Goal: Information Seeking & Learning: Compare options

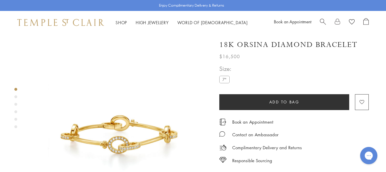
scroll to position [29, 0]
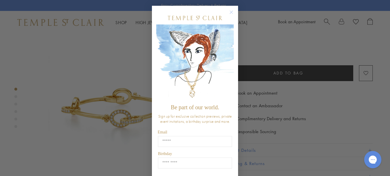
click at [230, 11] on circle "Close dialog" at bounding box center [231, 12] width 7 height 7
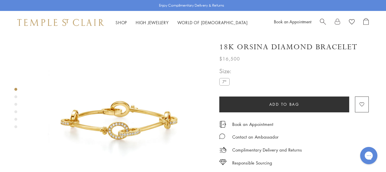
scroll to position [0, 0]
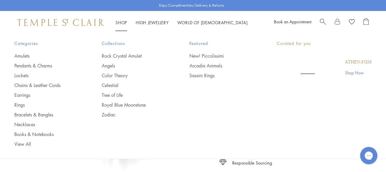
click at [122, 21] on link "Shop Shop" at bounding box center [121, 23] width 11 height 6
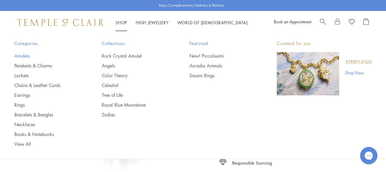
click at [26, 56] on link "Amulets" at bounding box center [46, 56] width 64 height 6
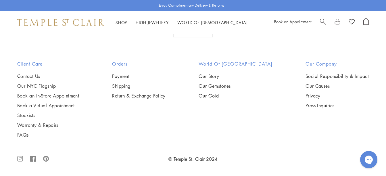
scroll to position [2645, 0]
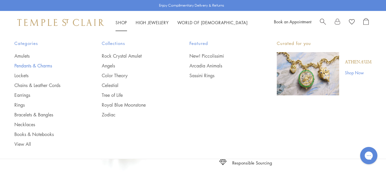
click at [38, 66] on link "Pendants & Charms" at bounding box center [46, 65] width 64 height 6
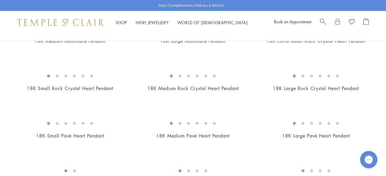
scroll to position [517, 0]
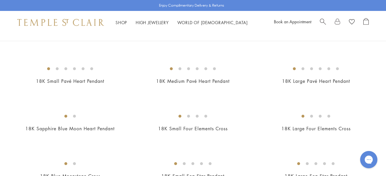
click at [0, 0] on img at bounding box center [0, 0] width 0 height 0
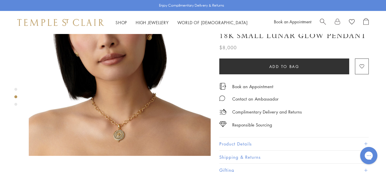
scroll to position [259, 0]
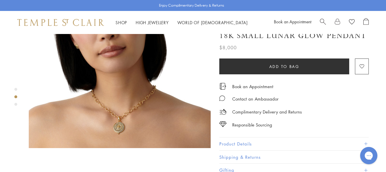
click at [117, 107] on img at bounding box center [120, 57] width 182 height 182
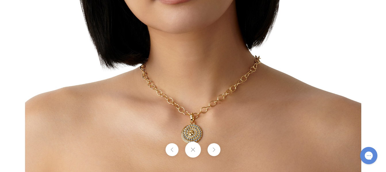
click at [192, 150] on button at bounding box center [193, 149] width 16 height 16
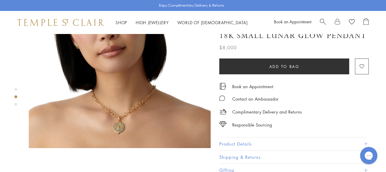
click at [138, 103] on img at bounding box center [120, 57] width 182 height 182
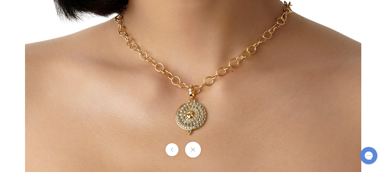
click at [194, 148] on button at bounding box center [193, 149] width 16 height 16
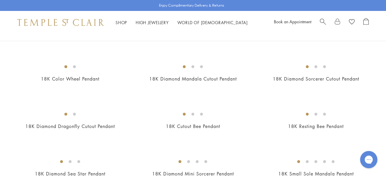
scroll to position [829, 0]
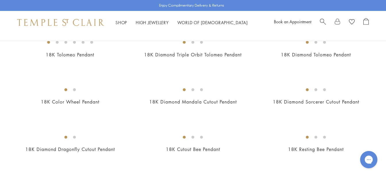
click at [0, 0] on img at bounding box center [0, 0] width 0 height 0
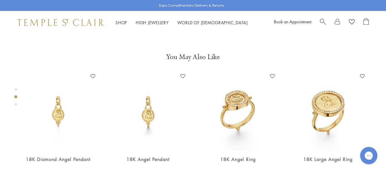
scroll to position [206, 0]
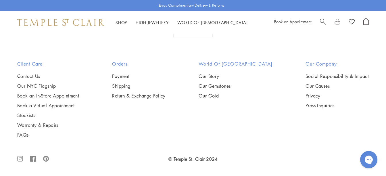
scroll to position [3210, 0]
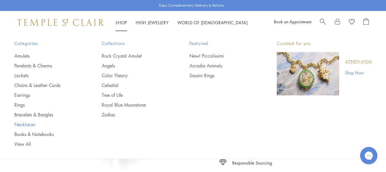
click at [34, 124] on link "Necklaces" at bounding box center [46, 124] width 64 height 6
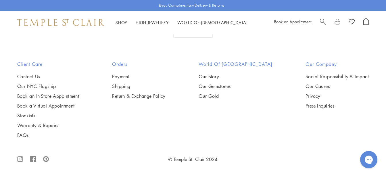
scroll to position [1121, 0]
click at [0, 0] on img at bounding box center [0, 0] width 0 height 0
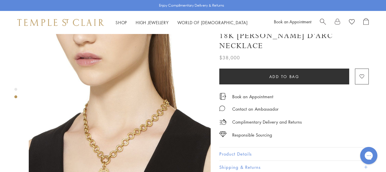
scroll to position [230, 0]
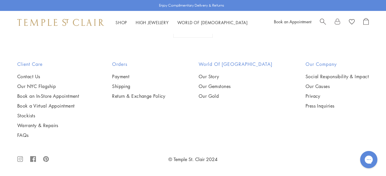
scroll to position [1720, 0]
click at [0, 0] on img at bounding box center [0, 0] width 0 height 0
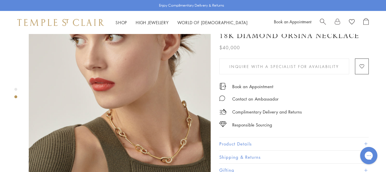
scroll to position [230, 0]
